Goal: Information Seeking & Learning: Learn about a topic

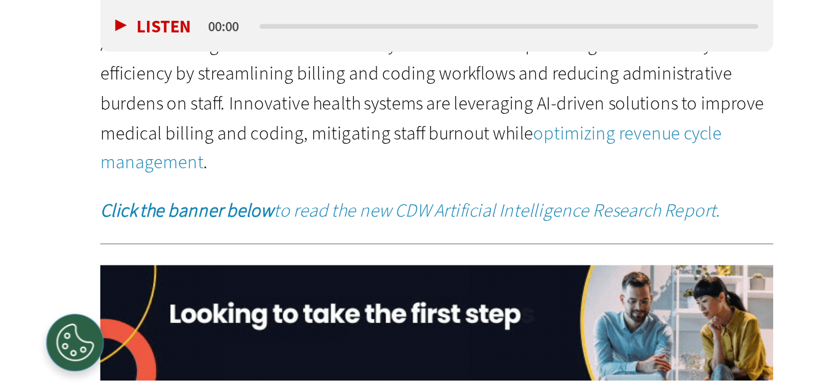
scroll to position [849, 0]
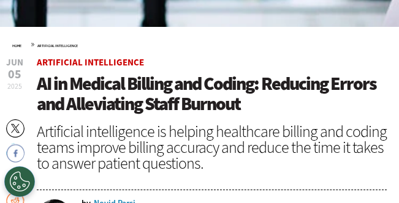
scroll to position [454, 0]
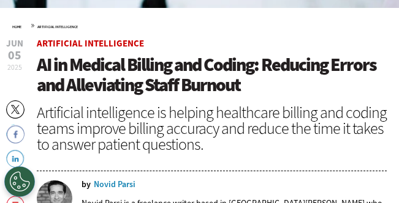
click at [339, 158] on header "[DATE] Twitter Facebook LinkedIn Reddit Flipboard Email Artificial Intelligence…" at bounding box center [212, 137] width 350 height 197
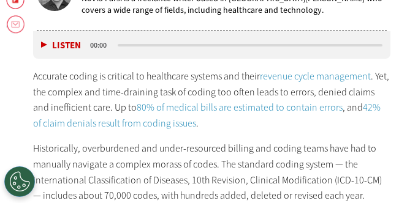
scroll to position [638, 0]
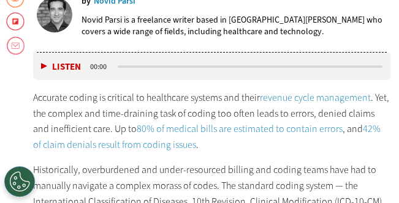
click at [139, 102] on p "Accurate coding is critical to healthcare systems and their revenue cycle manag…" at bounding box center [211, 121] width 356 height 62
drag, startPoint x: 132, startPoint y: 99, endPoint x: 106, endPoint y: 99, distance: 26.3
click at [106, 99] on p "Accurate coding is critical to healthcare systems and their revenue cycle manag…" at bounding box center [211, 121] width 356 height 62
copy p "critical"
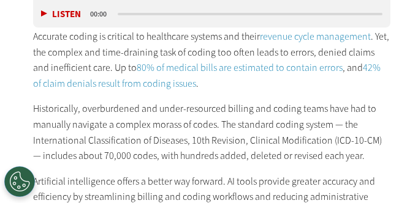
click at [301, 134] on p "Historically, overburdened and under-resourced billing and coding teams have ha…" at bounding box center [211, 132] width 356 height 62
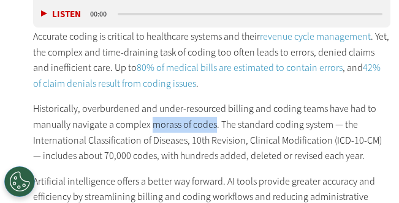
drag, startPoint x: 214, startPoint y: 124, endPoint x: 150, endPoint y: 124, distance: 63.7
click at [150, 124] on p "Historically, overburdened and under-resourced billing and coding teams have ha…" at bounding box center [211, 132] width 356 height 62
copy p "morass of codes"
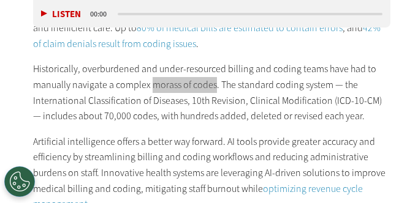
scroll to position [761, 0]
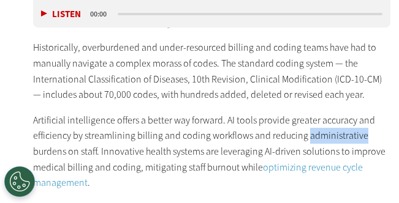
drag, startPoint x: 362, startPoint y: 136, endPoint x: 306, endPoint y: 137, distance: 56.3
click at [306, 137] on p "Artificial intelligence offers a better way forward. AI tools provide greater a…" at bounding box center [211, 152] width 356 height 78
copy p "administrative"
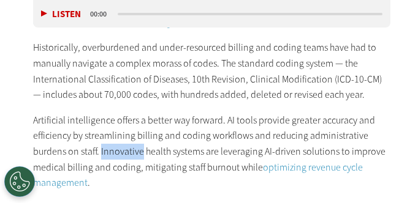
drag, startPoint x: 141, startPoint y: 151, endPoint x: 102, endPoint y: 153, distance: 39.2
click at [102, 153] on p "Artificial intelligence offers a better way forward. AI tools provide greater a…" at bounding box center [211, 152] width 356 height 78
copy p "Innovative"
click at [220, 107] on div "Accurate coding is critical to healthcare systems and their revenue cycle manag…" at bounding box center [211, 92] width 356 height 249
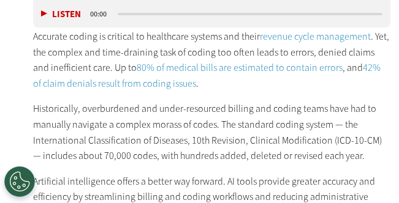
click at [368, 168] on div "Accurate coding is critical to healthcare systems and their revenue cycle manag…" at bounding box center [211, 153] width 356 height 249
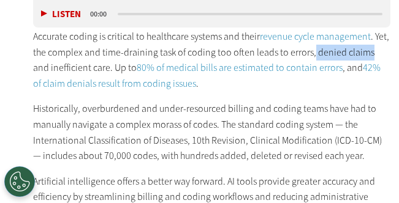
drag, startPoint x: 310, startPoint y: 52, endPoint x: 367, endPoint y: 55, distance: 57.6
click at [367, 55] on p "Accurate coding is critical to healthcare systems and their revenue cycle manag…" at bounding box center [211, 60] width 356 height 62
copy p "denied claims"
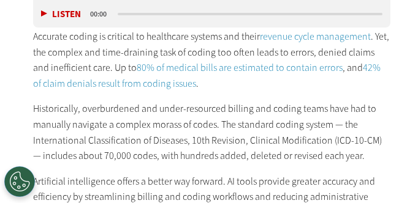
click at [385, 129] on p "Historically, overburdened and under-resourced billing and coding teams have ha…" at bounding box center [211, 132] width 356 height 62
click at [292, 145] on p "Historically, overburdened and under-resourced billing and coding teams have ha…" at bounding box center [211, 132] width 356 height 62
click at [374, 129] on p "Historically, overburdened and under-resourced billing and coding teams have ha…" at bounding box center [211, 132] width 356 height 62
drag, startPoint x: 12, startPoint y: 152, endPoint x: 31, endPoint y: 153, distance: 18.4
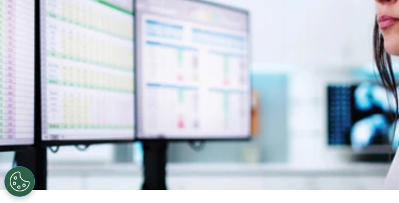
scroll to position [454, 0]
